Goal: Navigation & Orientation: Understand site structure

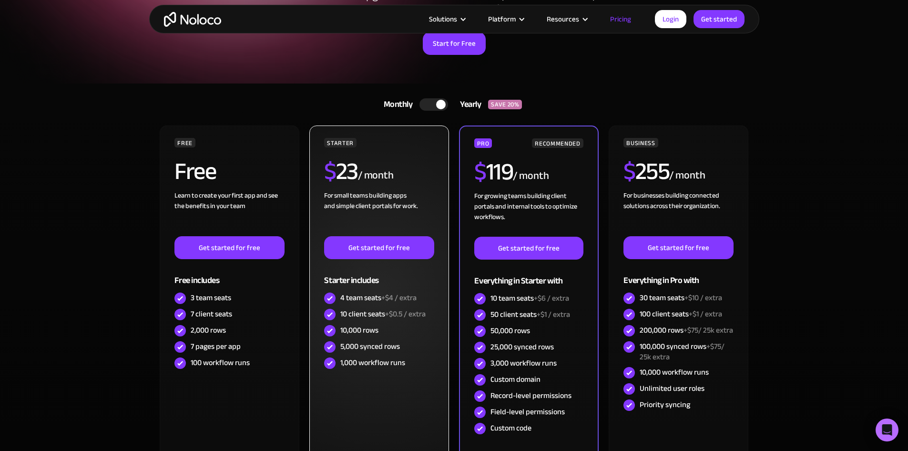
scroll to position [131, 0]
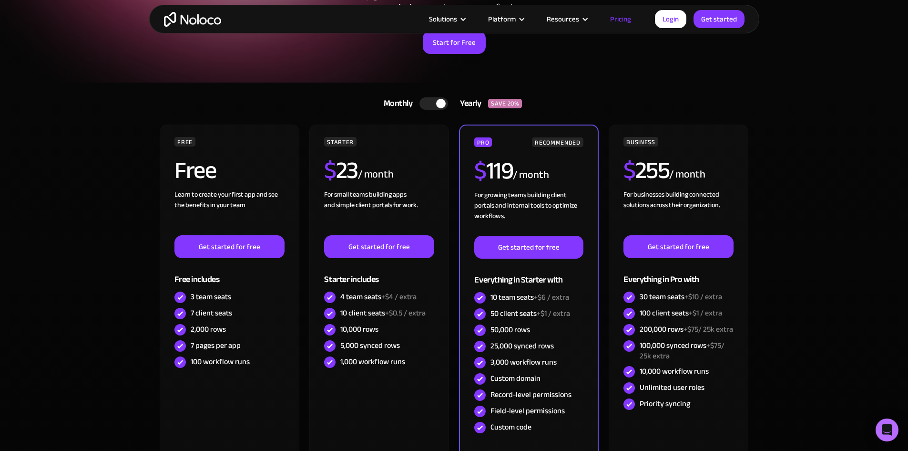
click at [437, 102] on div at bounding box center [441, 104] width 10 height 10
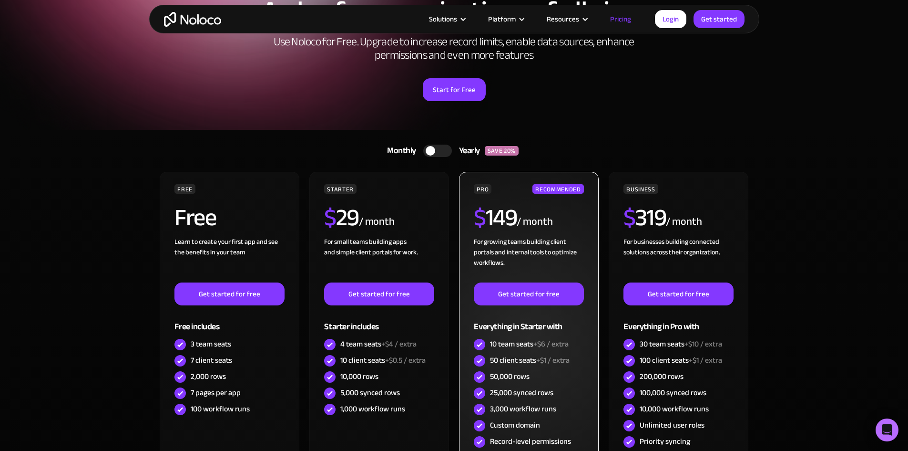
scroll to position [83, 0]
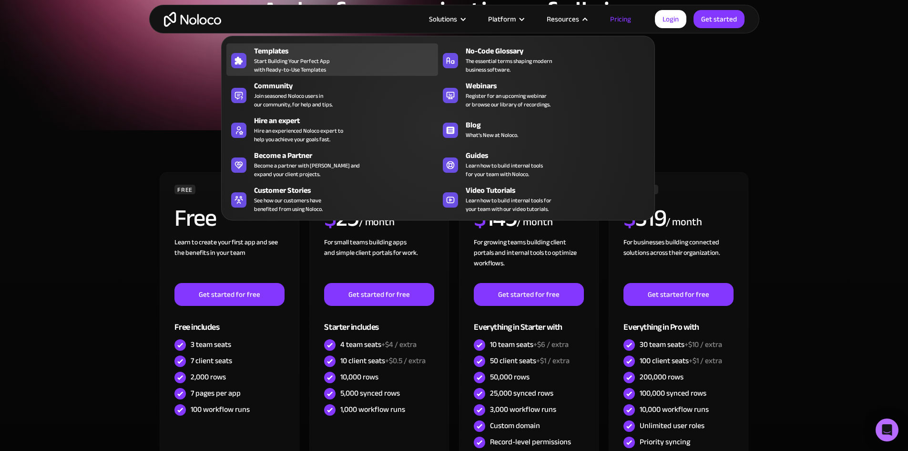
click at [279, 56] on div "Templates" at bounding box center [348, 50] width 188 height 11
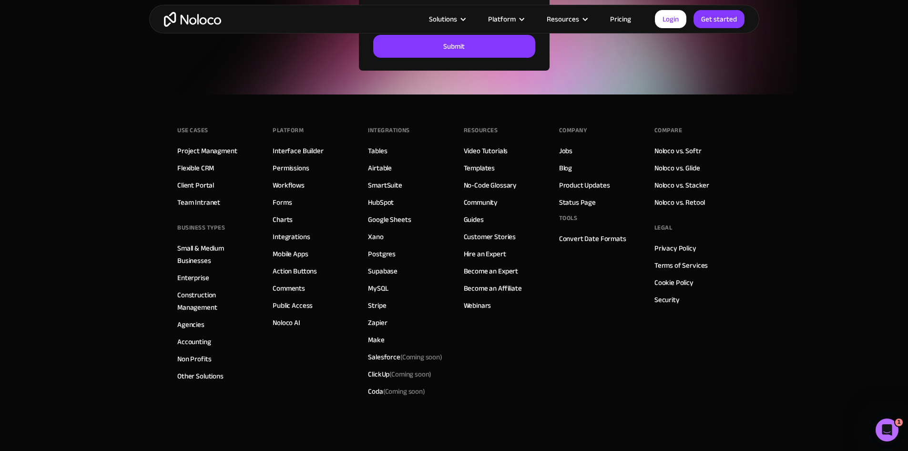
scroll to position [3546, 0]
click at [282, 205] on link "Forms" at bounding box center [282, 201] width 19 height 12
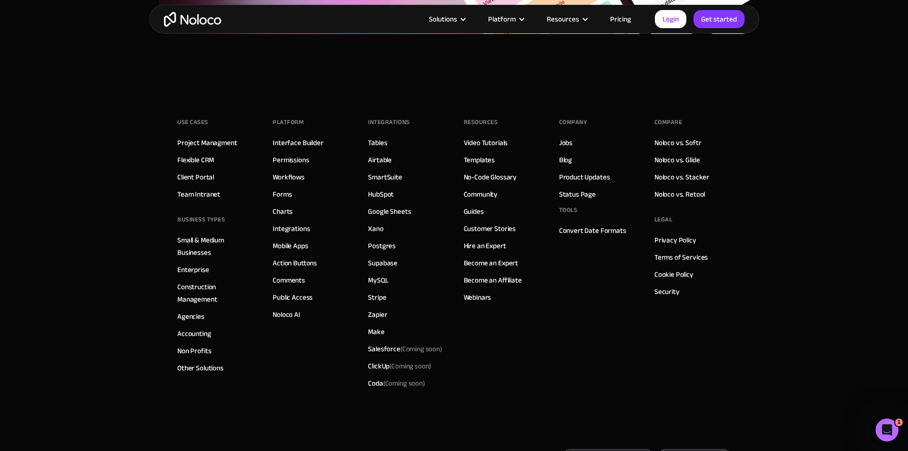
scroll to position [3586, 0]
click at [301, 245] on link "Mobile Apps" at bounding box center [290, 246] width 35 height 12
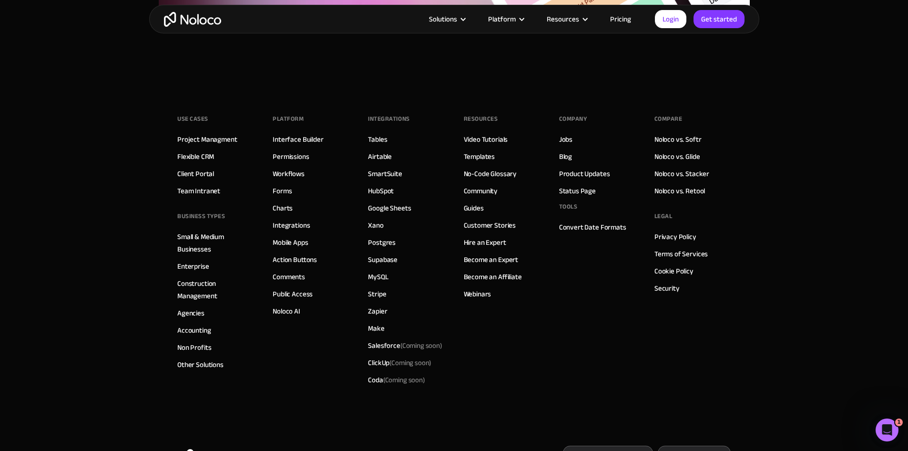
scroll to position [3365, 0]
click at [481, 242] on link "Hire an Expert" at bounding box center [485, 242] width 42 height 12
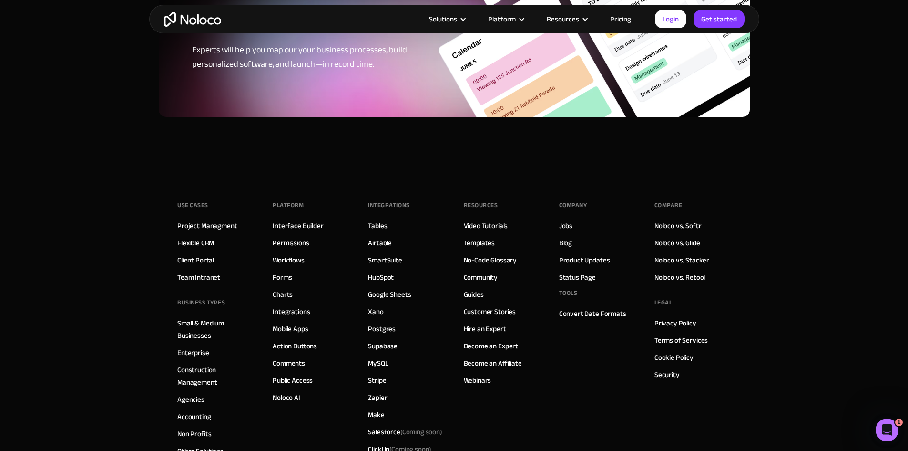
scroll to position [2526, 0]
click at [276, 374] on link "Public Access" at bounding box center [293, 380] width 40 height 12
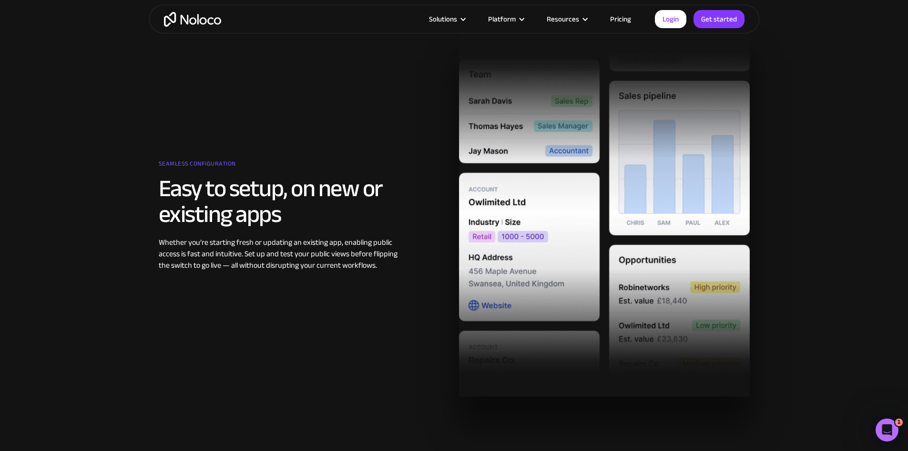
scroll to position [1453, 0]
click at [337, 323] on div "Seamless configuration Easy to setup, on new or existing apps Whether you’re st…" at bounding box center [454, 214] width 601 height 366
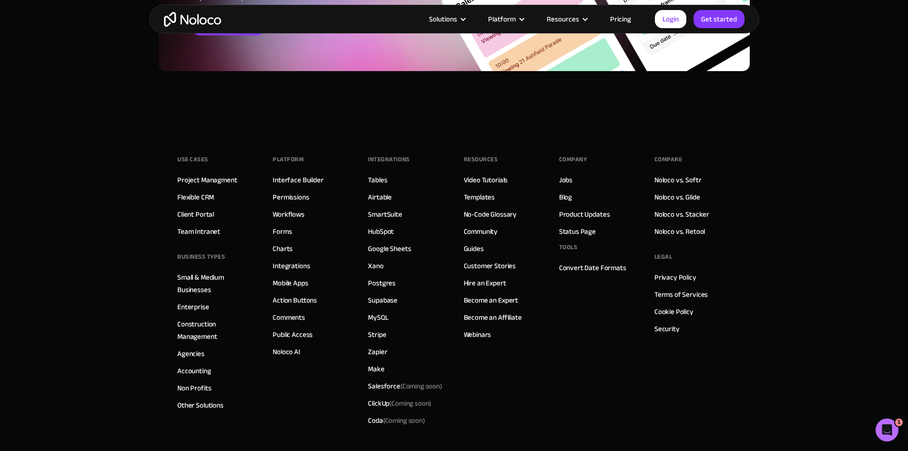
scroll to position [3728, 0]
click at [286, 214] on link "Workflows" at bounding box center [289, 214] width 32 height 12
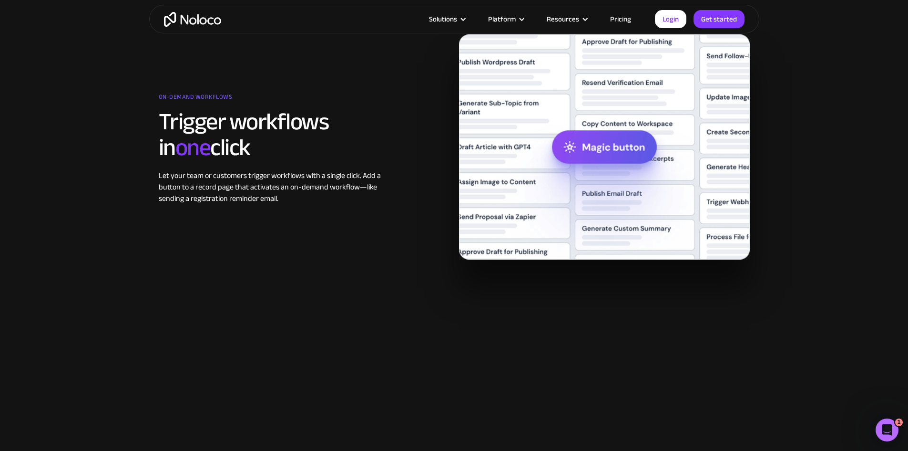
scroll to position [1393, 0]
